Goal: Task Accomplishment & Management: Manage account settings

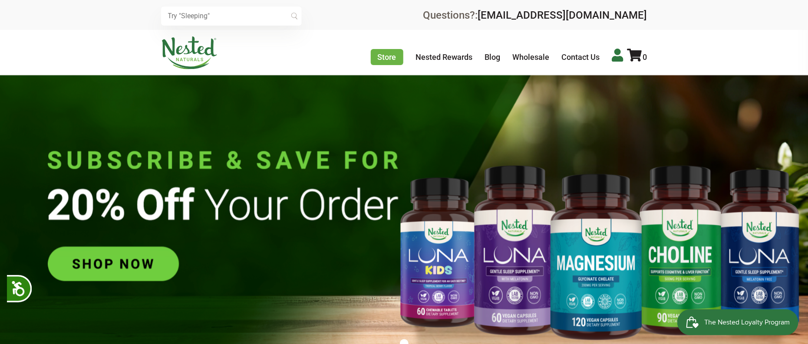
click at [616, 59] on icon at bounding box center [617, 55] width 11 height 13
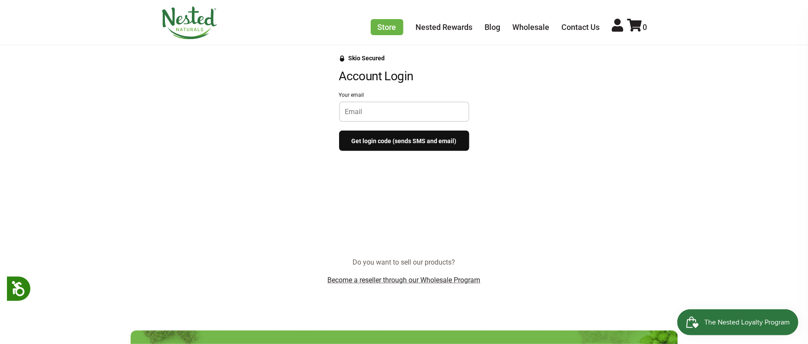
click at [420, 110] on input "Your email" at bounding box center [404, 112] width 118 height 8
type input "meander5@verizon.net"
click at [435, 143] on button "Get login code (sends SMS and email)" at bounding box center [404, 141] width 130 height 20
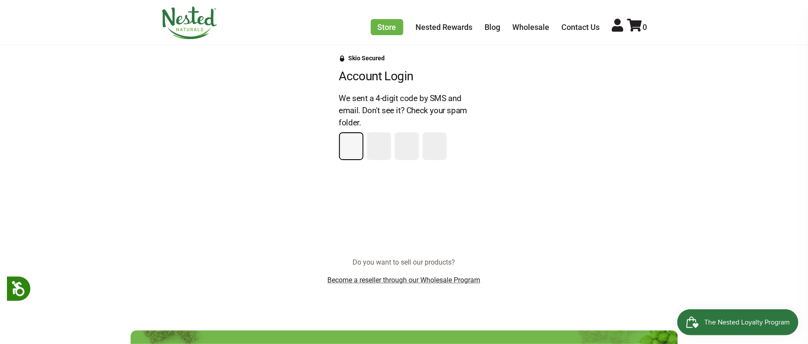
type input "6"
type input "4"
type input "8"
type input "0"
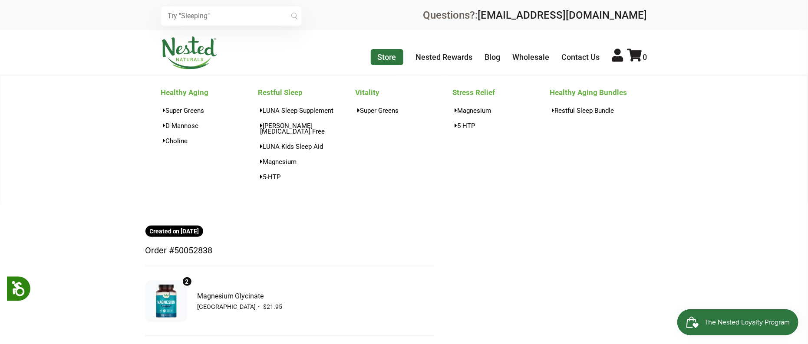
click at [386, 59] on link "Store" at bounding box center [387, 57] width 33 height 16
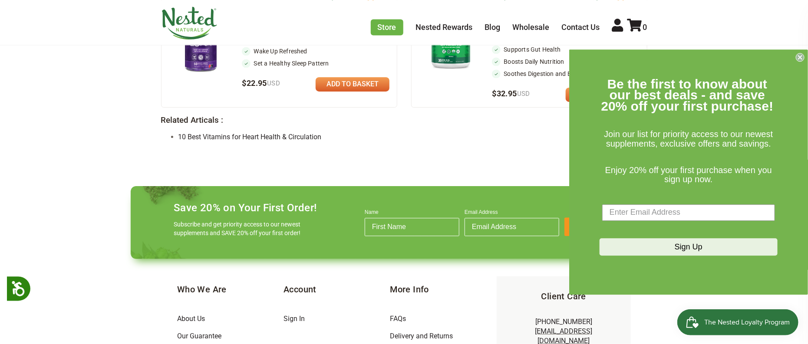
scroll to position [850, 0]
